Goal: Information Seeking & Learning: Learn about a topic

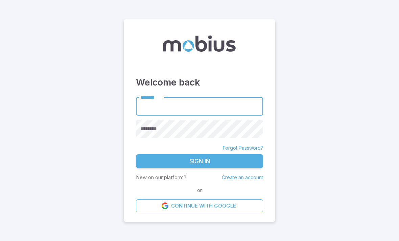
click at [164, 116] on input "********" at bounding box center [199, 106] width 127 height 19
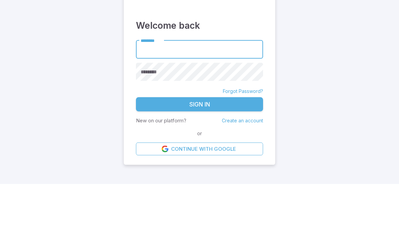
type input "******"
click at [200, 154] on button "Sign In" at bounding box center [199, 161] width 127 height 14
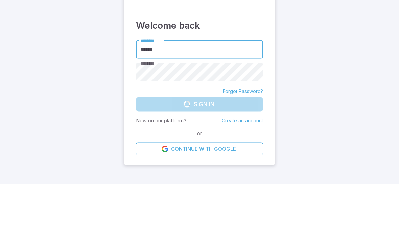
scroll to position [22, 0]
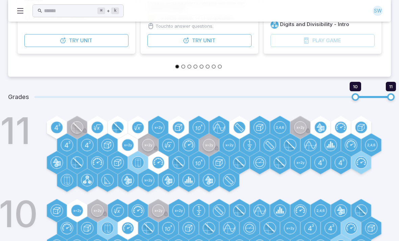
scroll to position [205, 0]
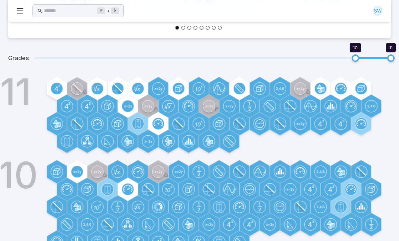
click at [155, 132] on div at bounding box center [158, 123] width 23 height 23
click at [320, 90] on icon at bounding box center [319, 89] width 5 height 8
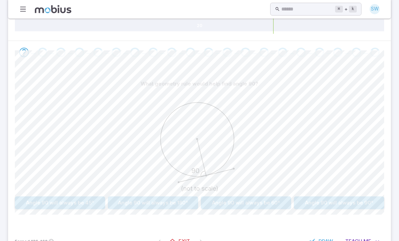
scroll to position [111, 0]
click at [237, 203] on button "Angle 90 will always be 60°" at bounding box center [246, 202] width 90 height 13
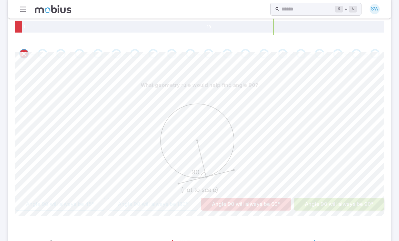
scroll to position [109, 0]
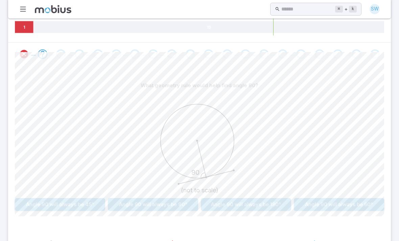
click at [182, 198] on button "Angle 90 will always be 90°" at bounding box center [153, 204] width 90 height 13
click at [225, 203] on button "90" at bounding box center [230, 204] width 59 height 13
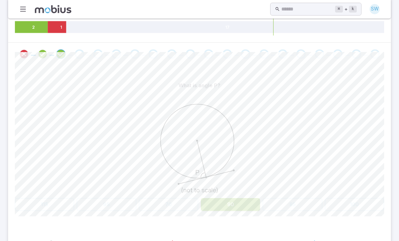
scroll to position [96, 0]
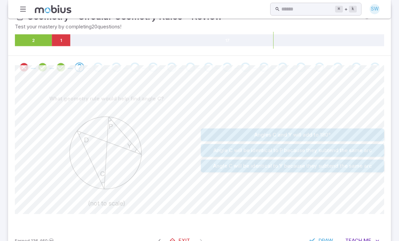
click at [226, 168] on button "Angle C will be identical to Y because they subtend the same arc" at bounding box center [292, 166] width 183 height 13
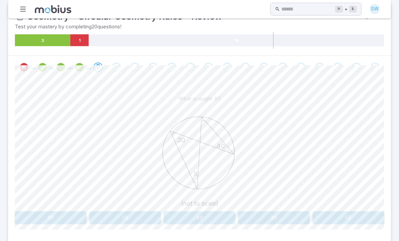
click at [193, 228] on div "What is angle X? 30 X 40 (not to scale) 35 25 40 20 55 Canvas actions 100 % Exi…" at bounding box center [199, 161] width 369 height 164
click at [188, 211] on button "40" at bounding box center [200, 217] width 72 height 13
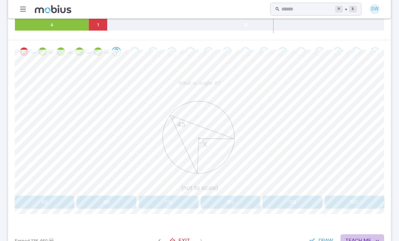
click at [365, 240] on span "Me" at bounding box center [368, 240] width 8 height 7
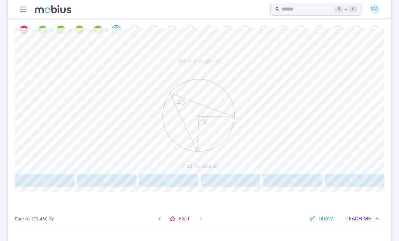
scroll to position [134, 0]
click at [97, 179] on button "90" at bounding box center [106, 180] width 59 height 13
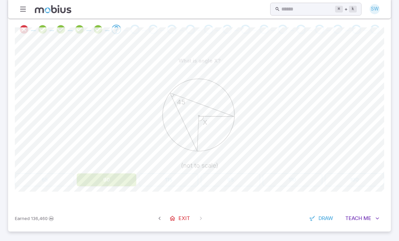
scroll to position [111, 0]
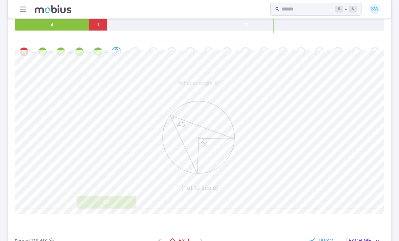
click at [118, 51] on icon "Go to the next question" at bounding box center [116, 52] width 8 height 8
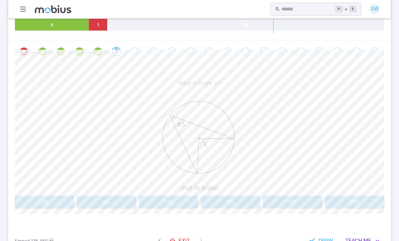
click at [114, 198] on button "90" at bounding box center [106, 202] width 59 height 13
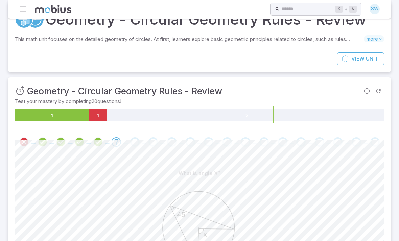
scroll to position [0, 0]
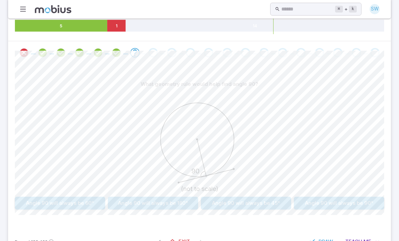
scroll to position [111, 0]
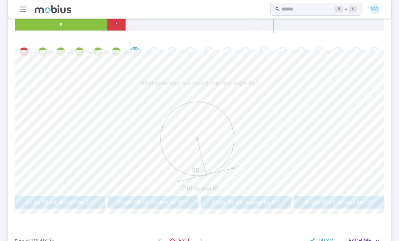
click at [330, 201] on button "Angle 90 will always be 90°" at bounding box center [339, 202] width 90 height 13
click at [115, 201] on button "90" at bounding box center [125, 202] width 72 height 13
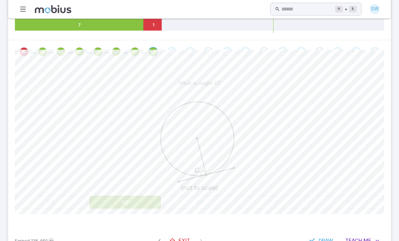
scroll to position [96, 0]
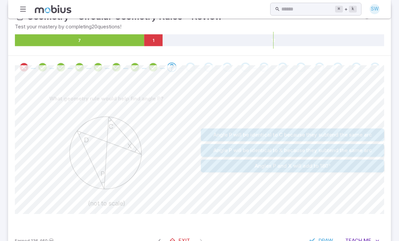
click at [221, 148] on button "Angle P will be identical to X because they subtend the same arc" at bounding box center [292, 150] width 183 height 13
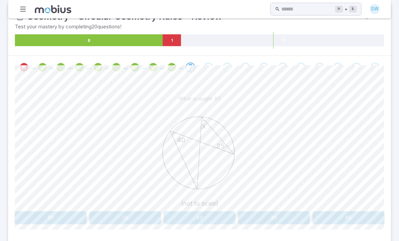
click at [189, 219] on button "40" at bounding box center [200, 217] width 72 height 13
click at [46, 218] on button "45" at bounding box center [44, 217] width 59 height 13
click at [325, 213] on button "155" at bounding box center [349, 217] width 72 height 13
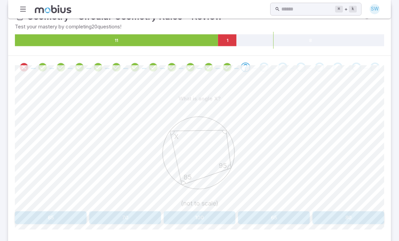
click at [42, 217] on button "85" at bounding box center [51, 217] width 72 height 13
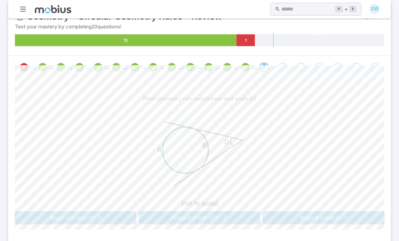
click at [182, 212] on button "Angle D is half of R - B" at bounding box center [199, 217] width 121 height 13
click at [167, 216] on button "Angle Z is half of Y - P" at bounding box center [199, 217] width 121 height 13
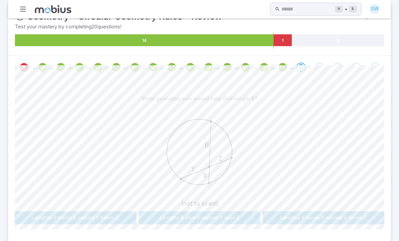
click at [170, 219] on button "Lengths B plus X equals Y plus Z" at bounding box center [199, 217] width 121 height 13
click at [176, 219] on button "190" at bounding box center [200, 217] width 72 height 13
click at [190, 214] on button "90" at bounding box center [168, 217] width 59 height 13
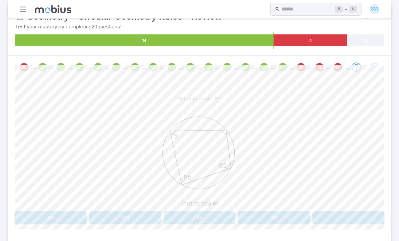
click at [219, 216] on button "65" at bounding box center [200, 217] width 72 height 13
click at [228, 218] on button "Length M is twice X" at bounding box center [199, 217] width 121 height 13
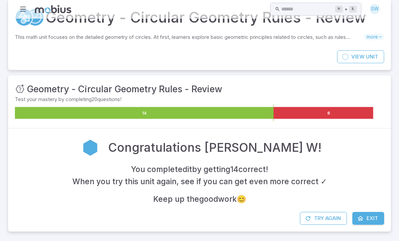
scroll to position [0, 0]
